Goal: Transaction & Acquisition: Purchase product/service

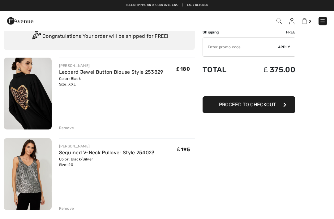
scroll to position [23, 0]
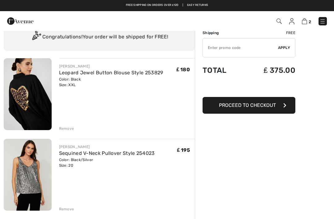
click at [66, 128] on div "Remove" at bounding box center [66, 128] width 15 height 6
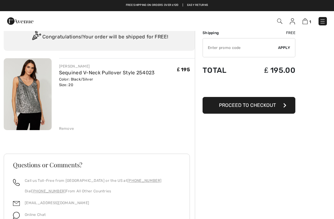
click at [263, 107] on span "Proceed to Checkout" at bounding box center [247, 105] width 57 height 6
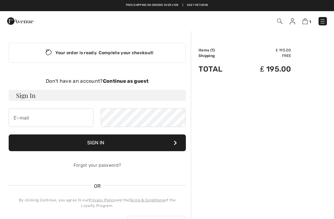
click at [122, 79] on strong "Continue as guest" at bounding box center [126, 81] width 46 height 6
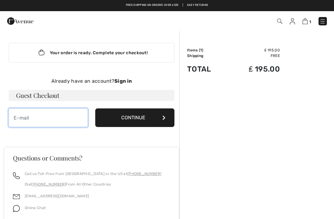
click at [36, 119] on input "email" at bounding box center [48, 117] width 79 height 19
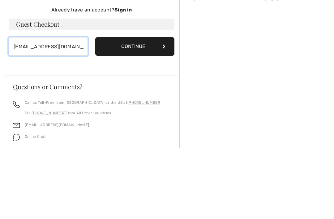
type input "[EMAIL_ADDRESS][DOMAIN_NAME]"
click at [147, 108] on button "Continue" at bounding box center [134, 117] width 79 height 19
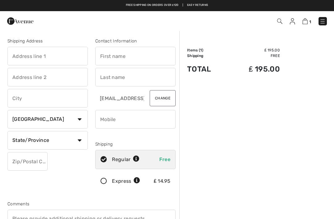
click at [22, 55] on input "text" at bounding box center [47, 56] width 80 height 19
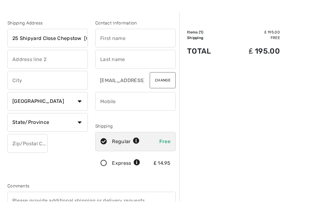
type input "25 Shipyard Close Chepstow UK"
click at [28, 89] on input "text" at bounding box center [47, 98] width 80 height 19
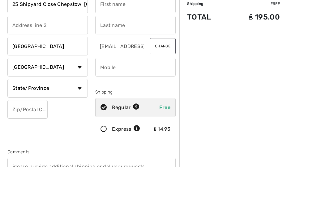
type input "Monmouthshire"
click at [74, 110] on select "Country Canada United States Afghanistan Aland Islands Albania Algeria American…" at bounding box center [47, 119] width 80 height 19
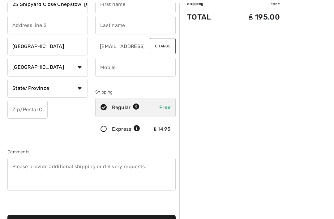
select select "GB"
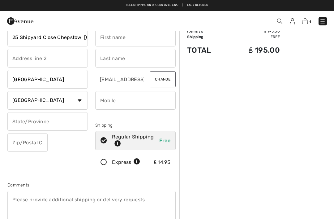
scroll to position [0, 0]
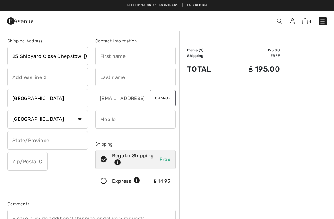
click at [87, 55] on input "25 Shipyard Close Chepstow UK" at bounding box center [47, 56] width 80 height 19
click at [94, 58] on div "Contact Information k-watts48@hotmail.co.uk Change Shipping Regular Shipping Fr…" at bounding box center [135, 115] width 88 height 155
click at [87, 53] on input "25 Shipyard Close Chepstow UK" at bounding box center [47, 56] width 80 height 19
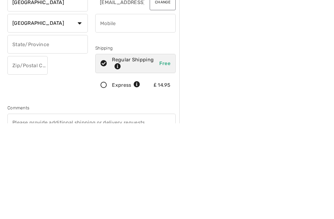
type input "25 Shipyard Close ChepstowUK"
click at [31, 131] on input "text" at bounding box center [47, 140] width 80 height 19
type input "Monmouthshire"
click at [24, 152] on input "text" at bounding box center [27, 161] width 40 height 19
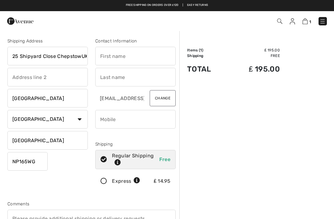
type input "NP165WG"
click at [126, 57] on input "text" at bounding box center [135, 56] width 80 height 19
type input "Kay"
click at [114, 78] on input "text" at bounding box center [135, 77] width 80 height 19
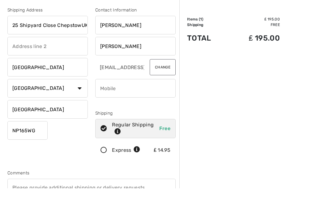
type input "Watts"
click at [162, 90] on button "Change" at bounding box center [163, 98] width 26 height 16
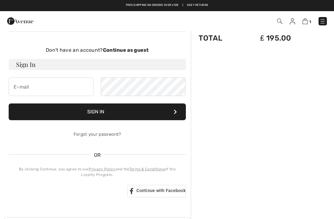
click at [175, 113] on icon at bounding box center [175, 111] width 3 height 5
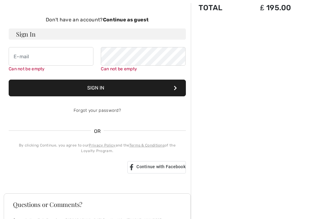
scroll to position [64, 0]
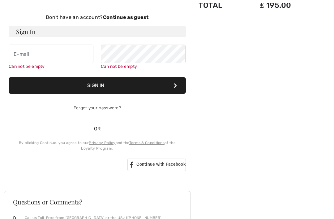
click at [134, 17] on strong "Continue as guest" at bounding box center [126, 17] width 46 height 6
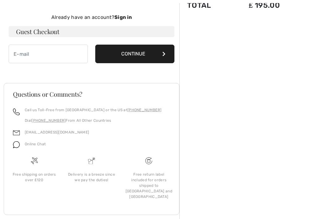
click at [143, 53] on button "Continue" at bounding box center [134, 54] width 79 height 19
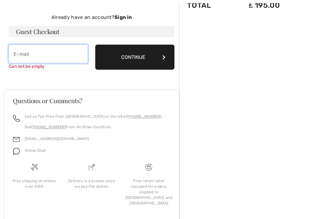
click at [22, 54] on input "email" at bounding box center [48, 54] width 79 height 19
type input "[EMAIL_ADDRESS][DOMAIN_NAME]"
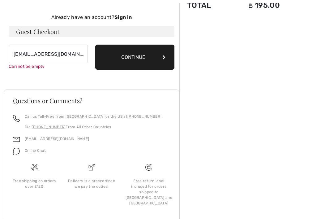
click at [152, 57] on button "Continue" at bounding box center [134, 57] width 79 height 25
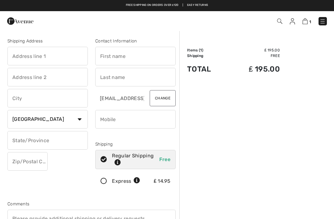
click at [16, 55] on input "text" at bounding box center [47, 56] width 80 height 19
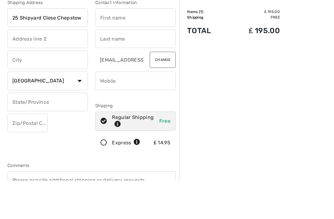
type input "25 Shipyard Close Chepstow"
click at [26, 89] on input "text" at bounding box center [47, 98] width 80 height 19
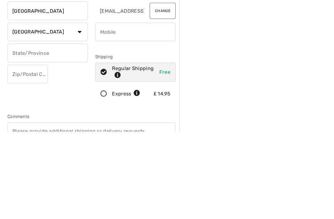
type input "Monmouthshire"
click at [23, 131] on input "text" at bounding box center [47, 140] width 80 height 19
type input "Monmouthshire"
click at [22, 152] on input "text" at bounding box center [27, 161] width 40 height 19
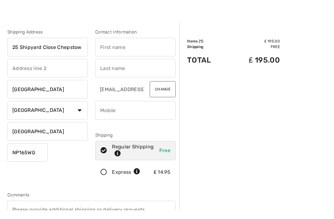
type input "NP165WG"
click at [117, 47] on input "text" at bounding box center [135, 56] width 80 height 19
type input "Kay"
click at [113, 69] on input "text" at bounding box center [135, 77] width 80 height 19
type input "Watts"
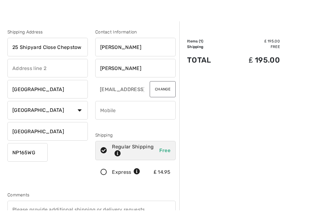
scroll to position [9, 0]
click at [106, 115] on input "phone" at bounding box center [135, 110] width 80 height 19
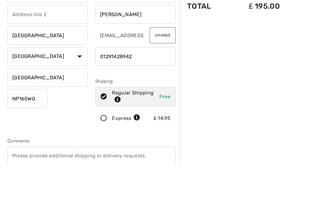
type input "01291428942"
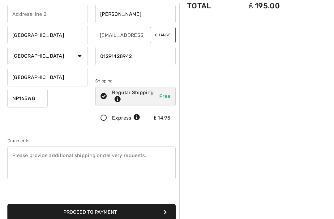
click at [143, 212] on button "Proceed to Payment" at bounding box center [91, 211] width 168 height 17
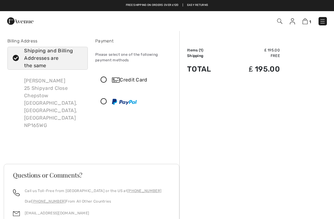
click at [105, 82] on icon at bounding box center [104, 80] width 16 height 6
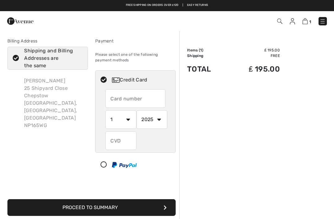
click at [114, 100] on input "text" at bounding box center [135, 98] width 60 height 19
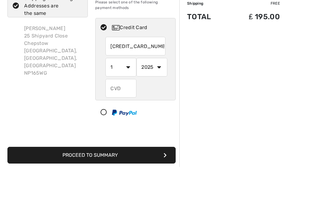
type input "4493538103337544"
click at [114, 110] on select "1 2 3 4 5 6 7 8 9 10 11 12" at bounding box center [120, 119] width 31 height 19
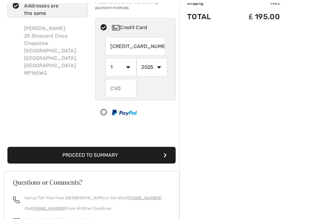
select select "4"
click at [117, 66] on select "1 2 3 4 5 6 7 8 9 10 11 12" at bounding box center [120, 67] width 31 height 19
click at [115, 66] on select "1 2 3 4 5 6 7 8 9 10 11 12" at bounding box center [120, 67] width 31 height 19
click at [145, 68] on select "2025 2026 2027 2028 2029 2030 2031 2032 2033 2034 2035" at bounding box center [151, 67] width 31 height 19
select select "2028"
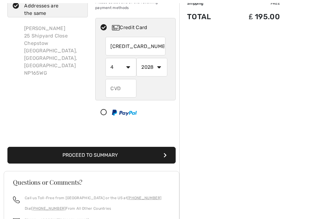
click at [118, 88] on input "text" at bounding box center [120, 88] width 31 height 19
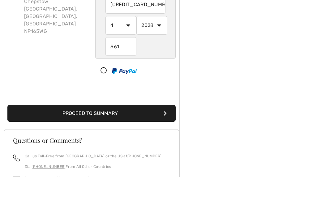
type input "561"
click at [312, 74] on div "Order Summary Details Items ( 1 ) ₤ 195.00 Promo code ₤ 0.00 Shipping Free Tax1…" at bounding box center [256, 148] width 155 height 340
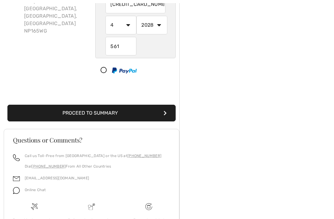
click at [154, 115] on button "Proceed to Summary" at bounding box center [91, 112] width 168 height 17
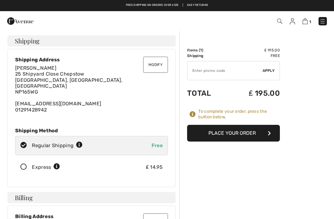
click at [265, 133] on button "Place Your Order" at bounding box center [233, 133] width 93 height 17
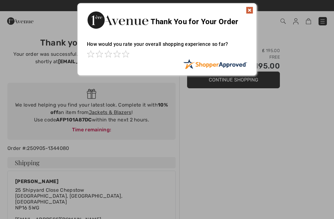
click at [129, 53] on span at bounding box center [125, 53] width 7 height 7
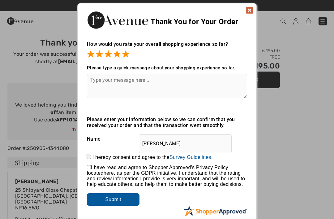
click at [248, 9] on img at bounding box center [249, 9] width 7 height 7
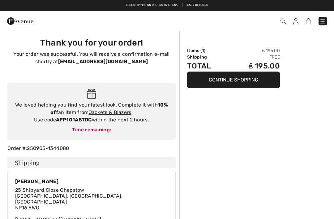
click at [234, 83] on button "Continue Shopping" at bounding box center [233, 79] width 93 height 17
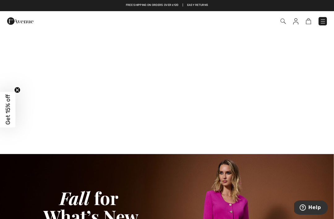
scroll to position [435, 0]
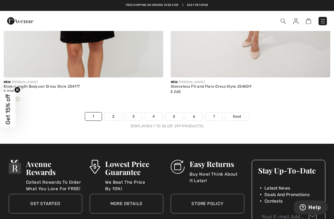
scroll to position [4975, 0]
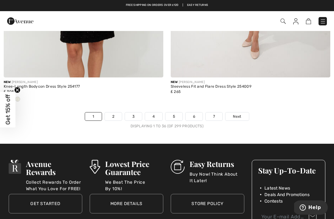
click at [111, 112] on link "2" at bounding box center [113, 116] width 17 height 8
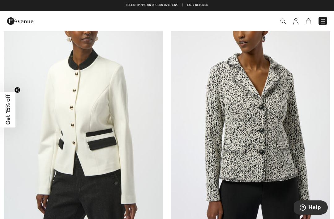
scroll to position [1466, 0]
